Goal: Complete application form: Complete application form

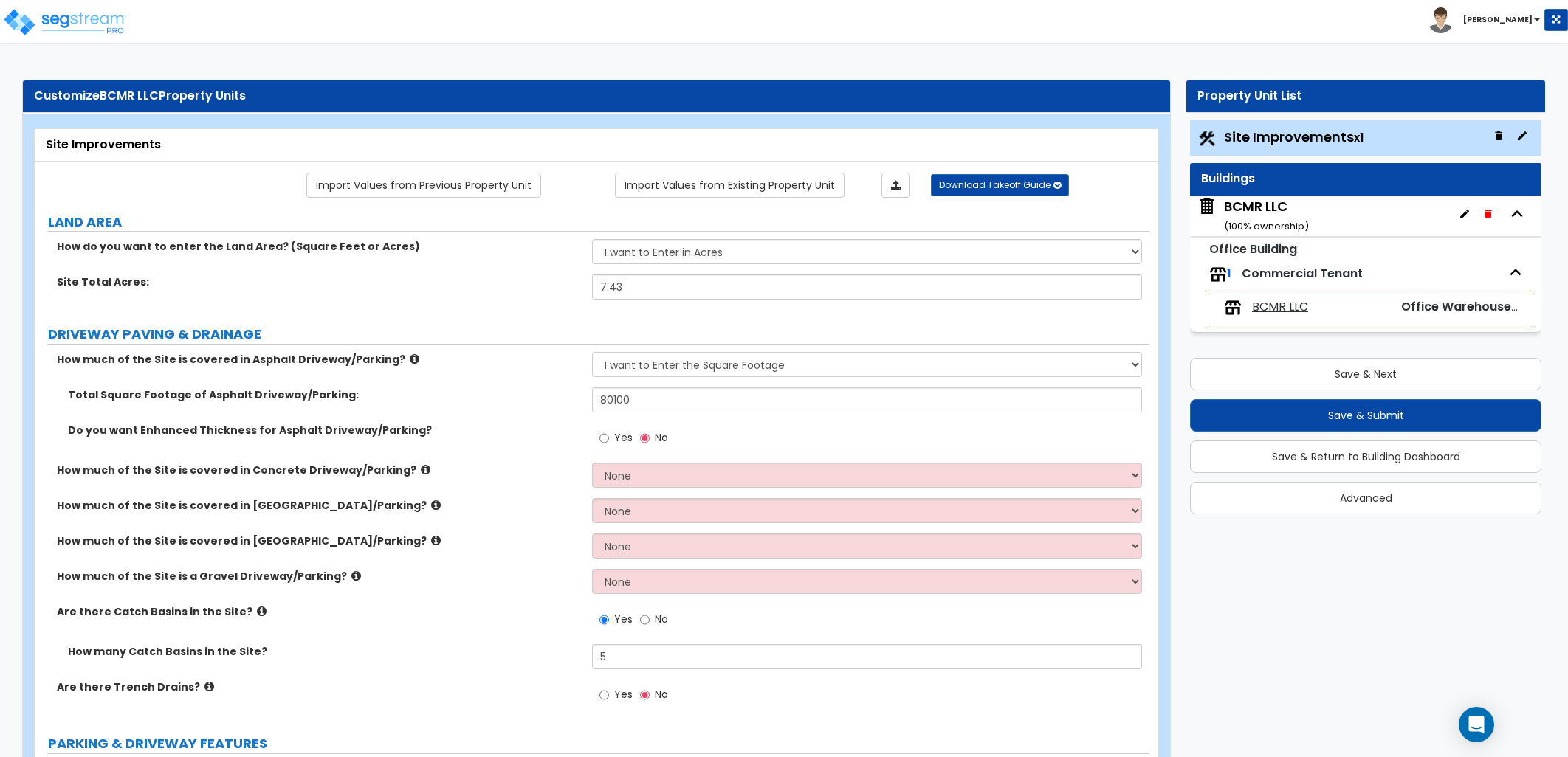
select select "2"
select select "1"
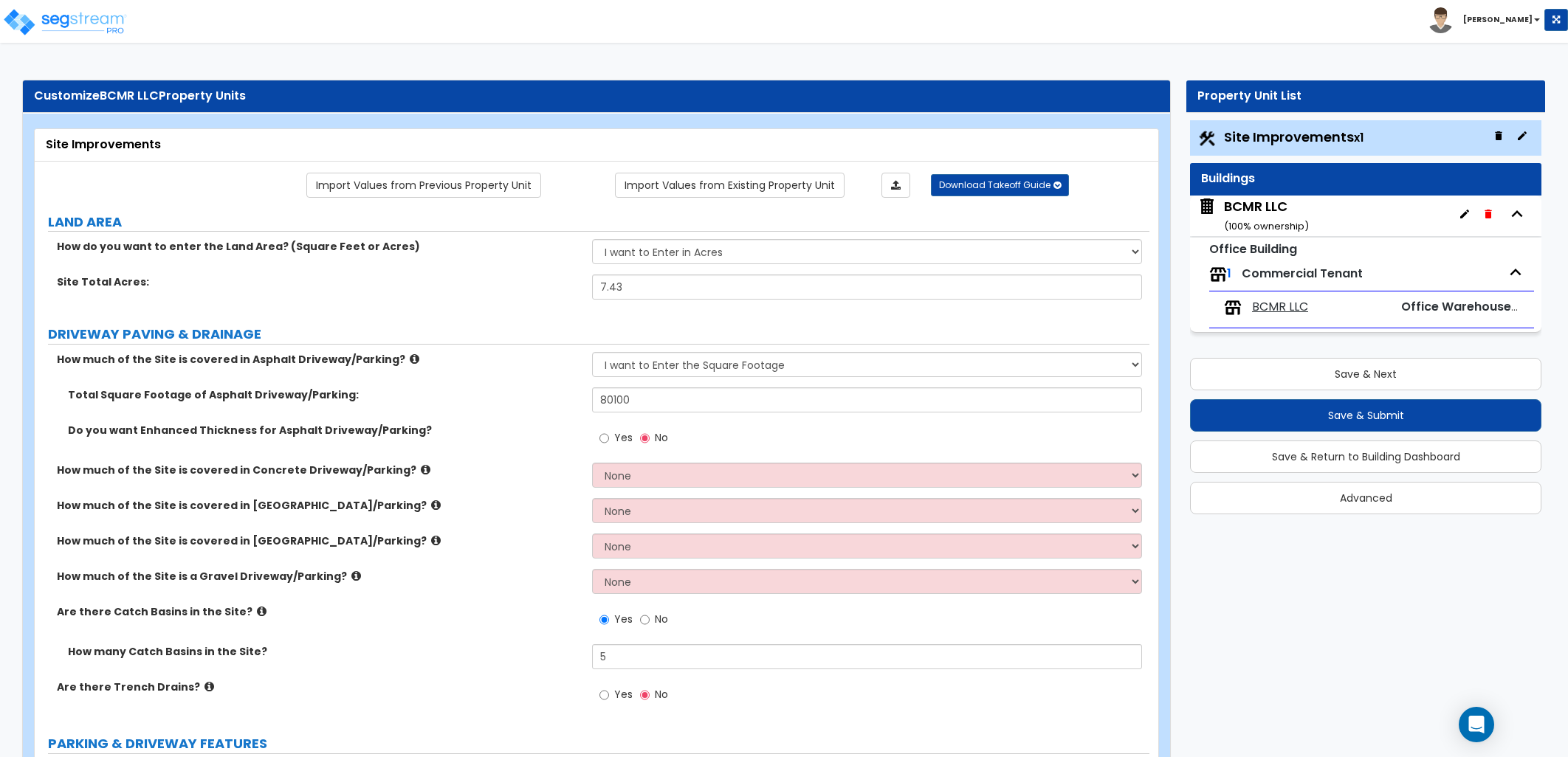
select select "1"
select select "4"
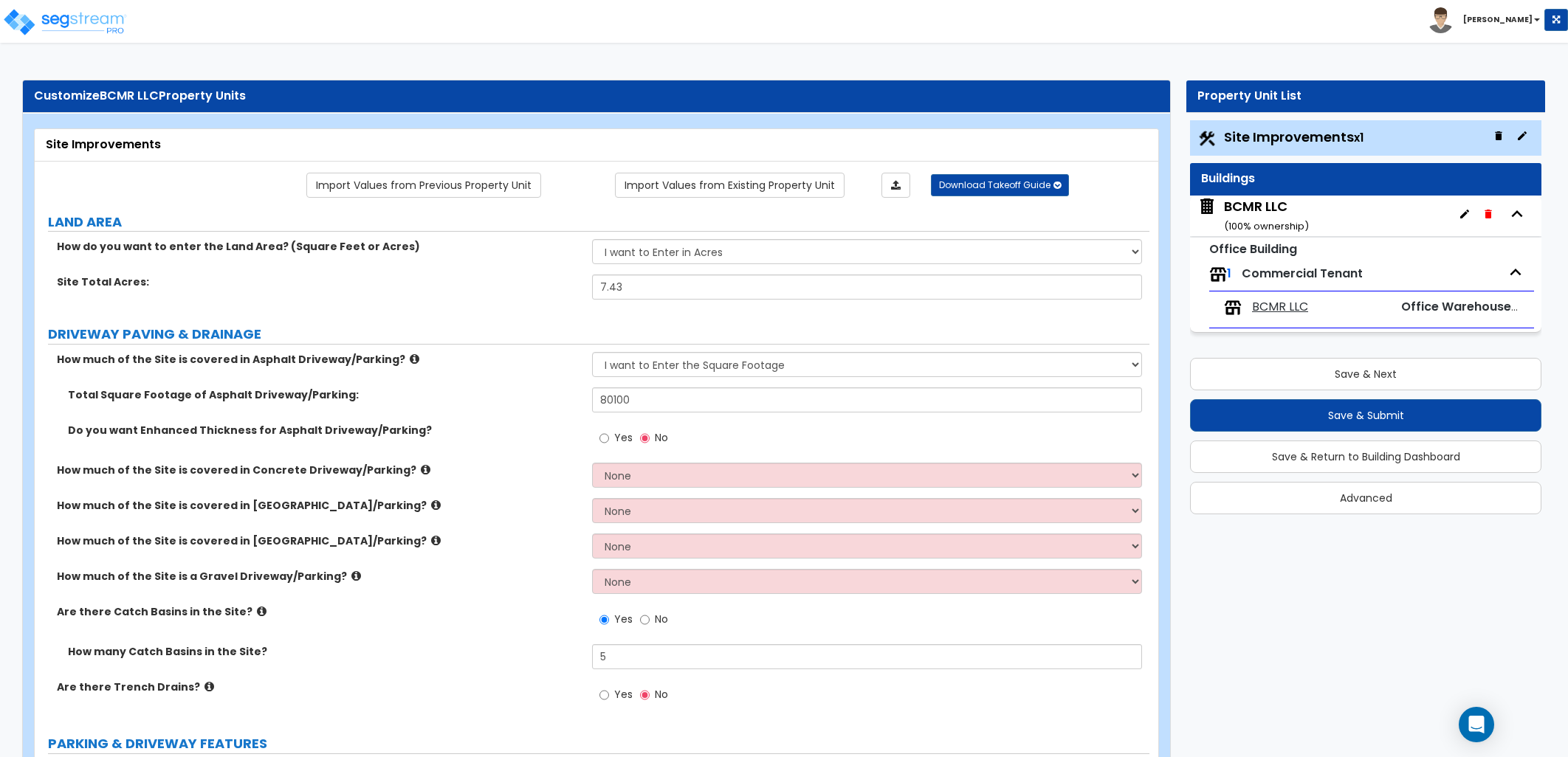
select select "1"
select select "2"
select select "1"
select select "2"
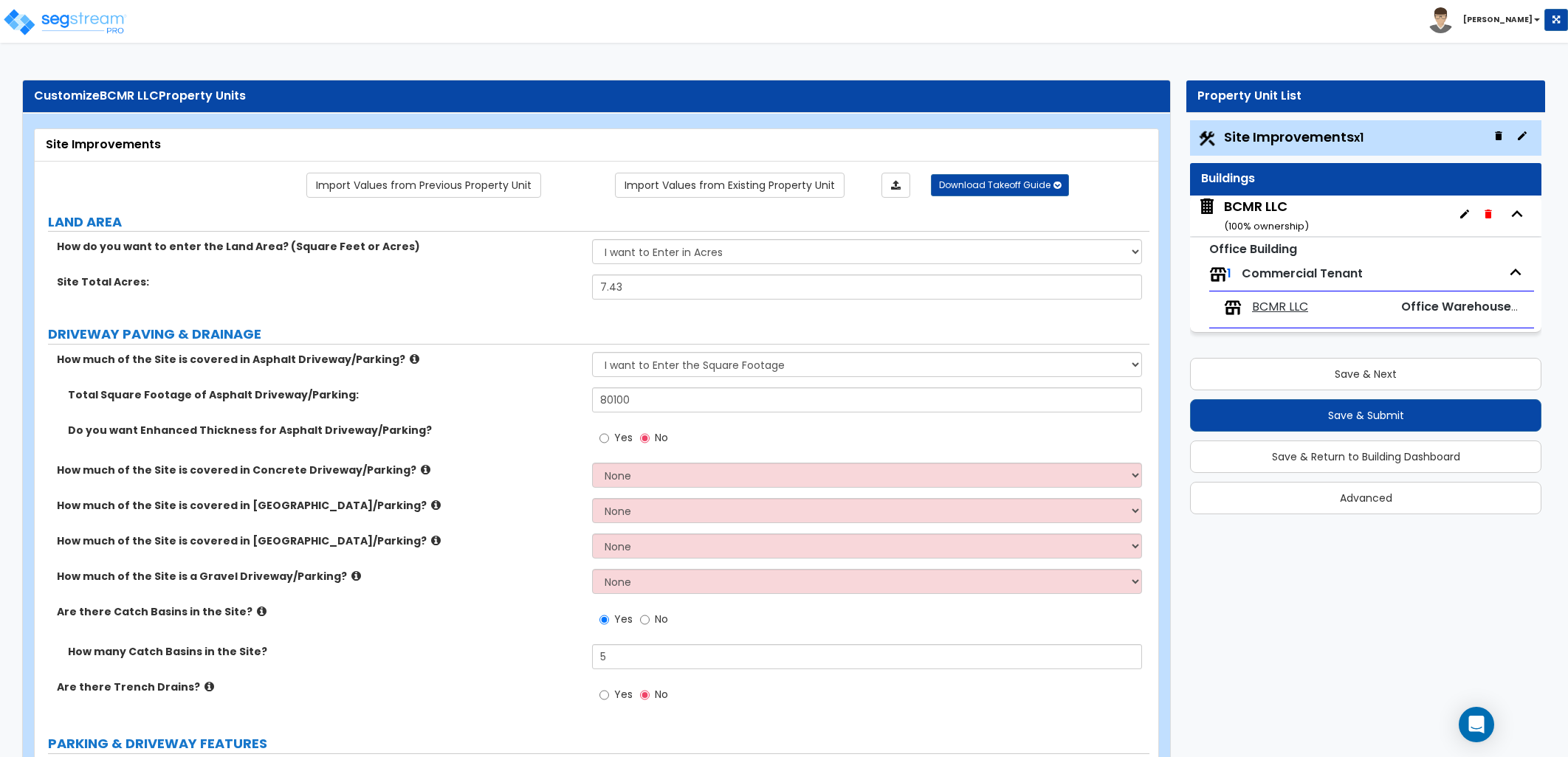
select select "4"
select select "6"
select select "1"
select select "5"
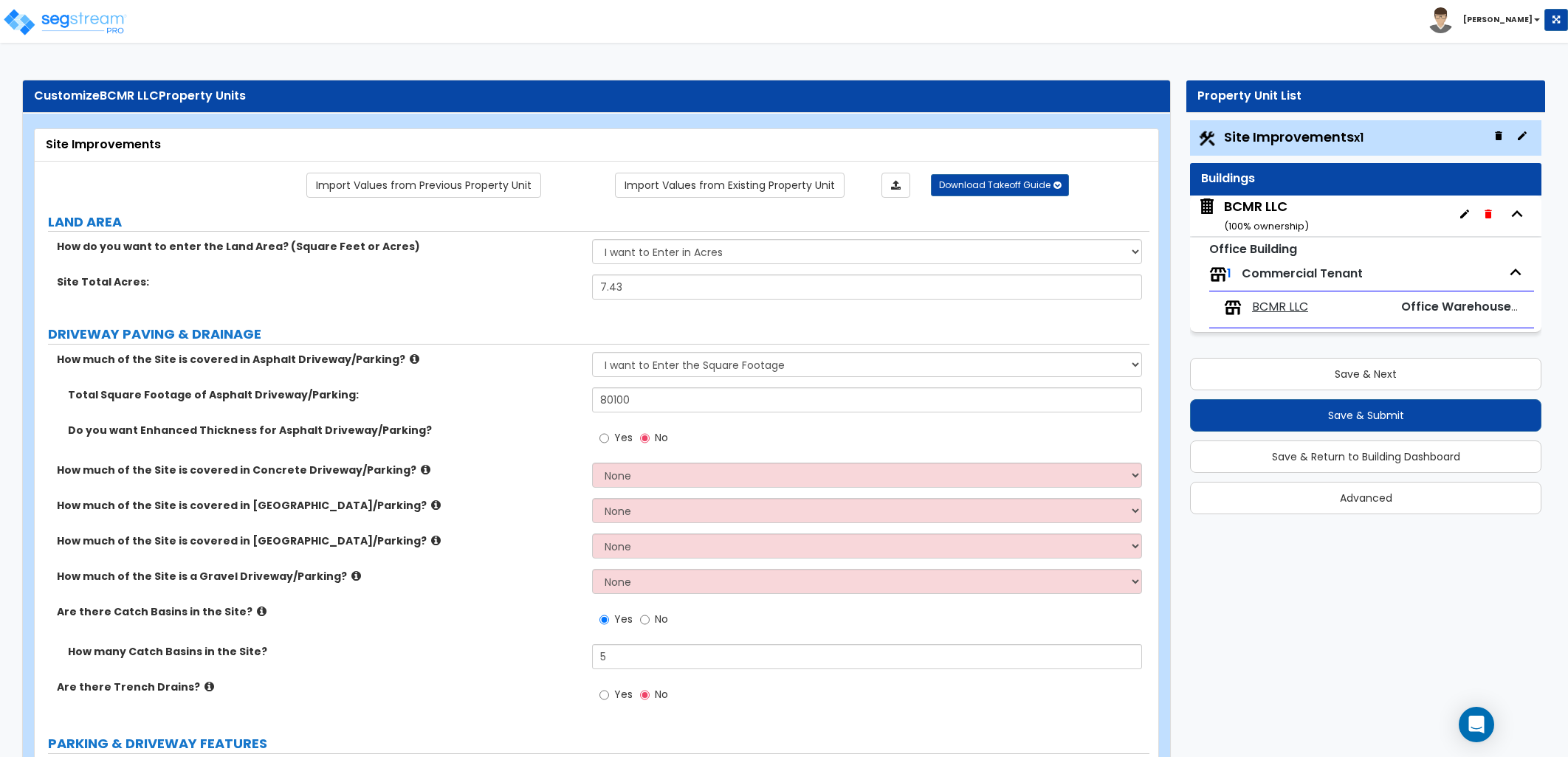
select select "5"
select select "2"
select select "1"
select select "4"
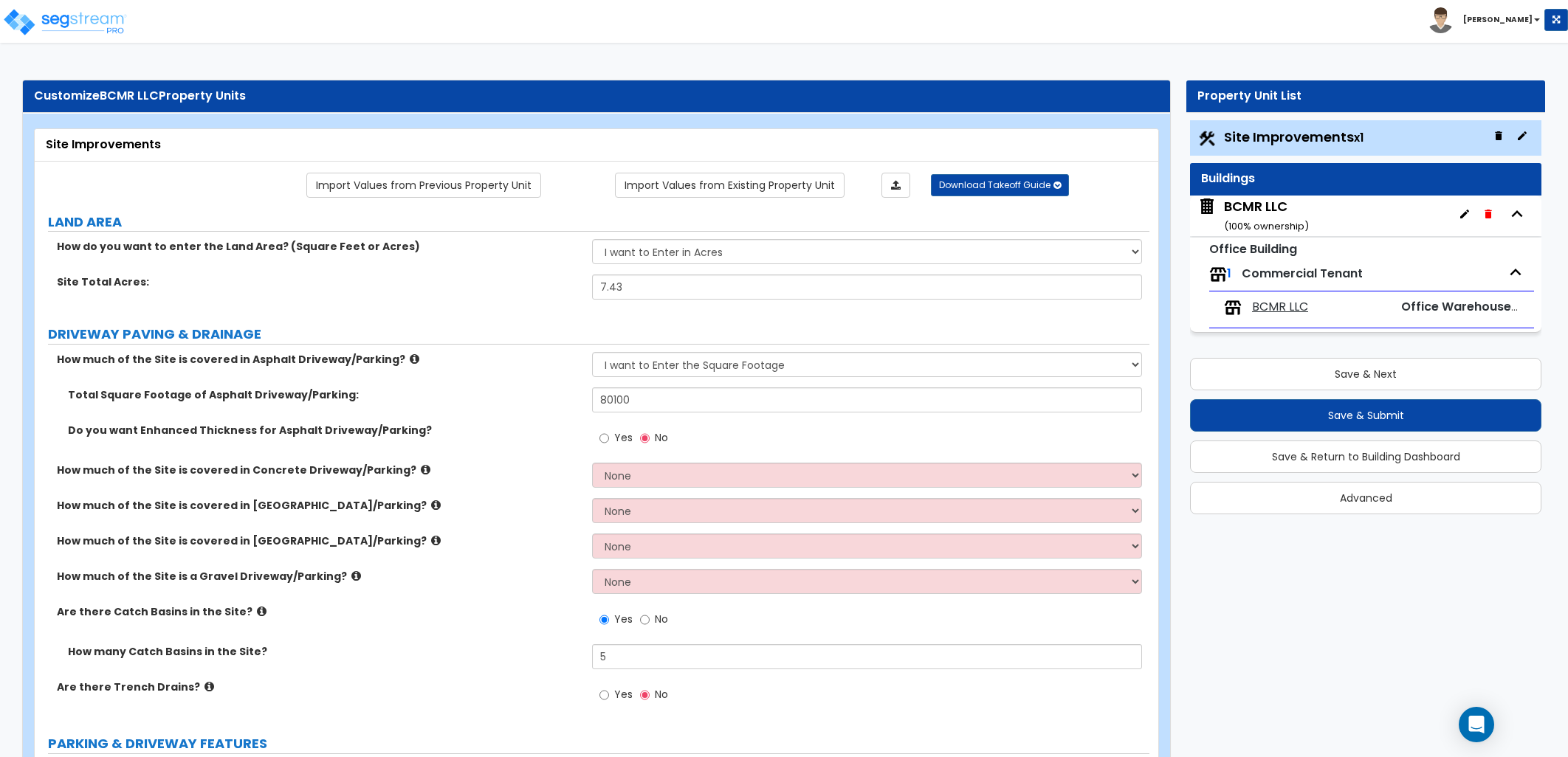
scroll to position [246, 0]
